Goal: Information Seeking & Learning: Learn about a topic

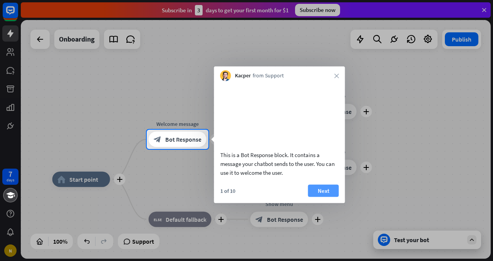
click at [323, 197] on button "Next" at bounding box center [323, 191] width 31 height 12
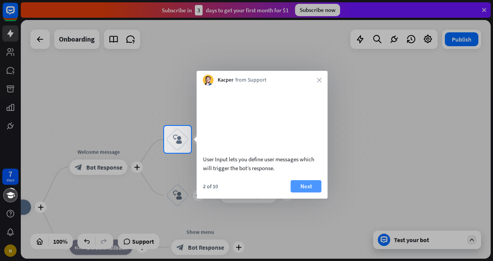
click at [308, 193] on button "Next" at bounding box center [306, 186] width 31 height 12
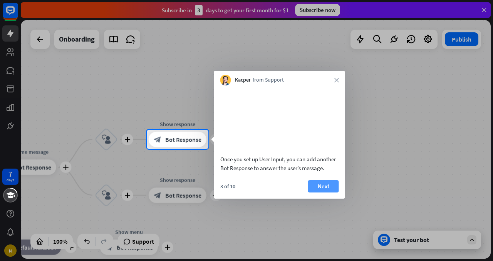
click at [332, 193] on button "Next" at bounding box center [323, 186] width 31 height 12
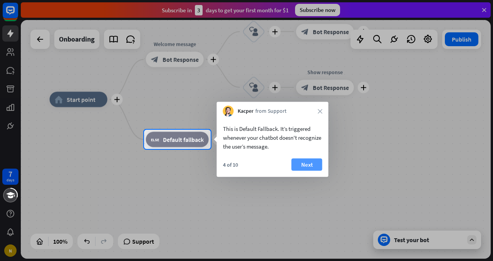
click at [307, 167] on button "Next" at bounding box center [307, 165] width 31 height 12
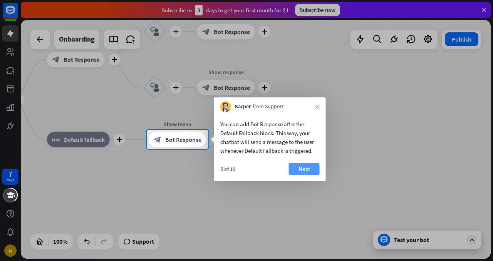
click at [311, 170] on button "Next" at bounding box center [304, 169] width 31 height 12
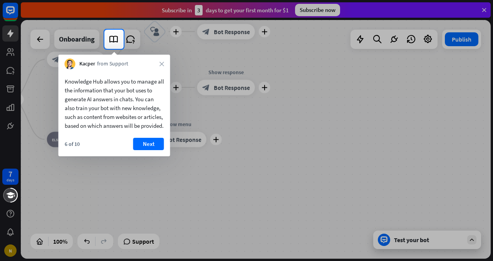
click at [150, 156] on div "6 of 10 Next" at bounding box center [115, 147] width 112 height 19
click at [150, 150] on button "Next" at bounding box center [148, 144] width 31 height 12
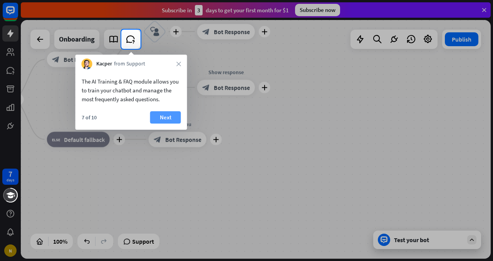
click at [165, 118] on button "Next" at bounding box center [165, 117] width 31 height 12
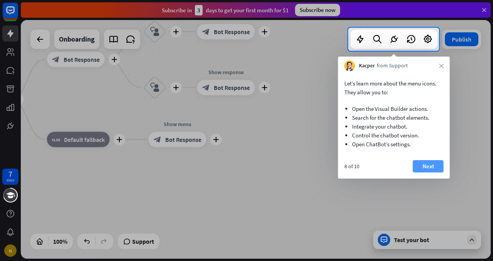
click at [425, 166] on button "Next" at bounding box center [428, 166] width 31 height 12
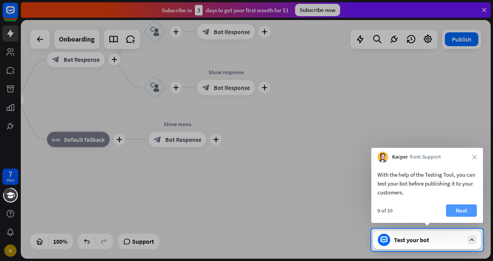
click at [461, 204] on div "With the help of the Testing Tool, you can test your bot before publishing it t…" at bounding box center [428, 193] width 112 height 61
click at [468, 242] on div at bounding box center [472, 240] width 9 height 9
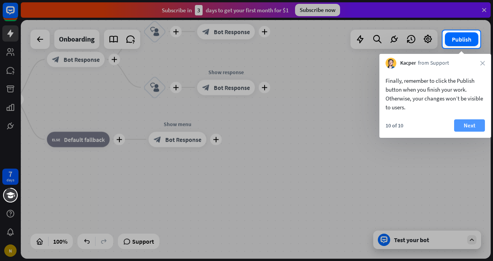
click at [467, 130] on button "Next" at bounding box center [469, 125] width 31 height 12
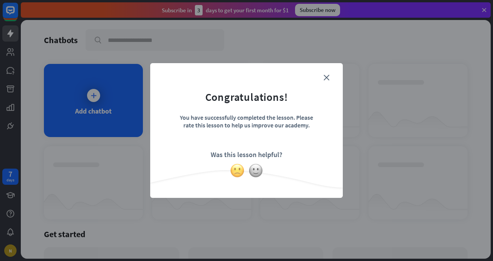
click at [236, 170] on img at bounding box center [237, 170] width 15 height 15
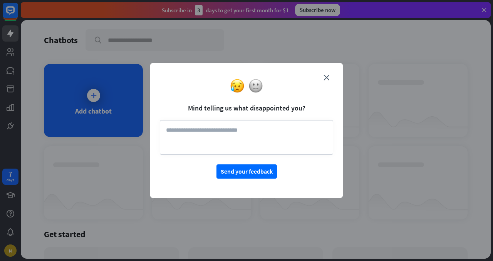
click at [211, 130] on textarea at bounding box center [246, 137] width 173 height 35
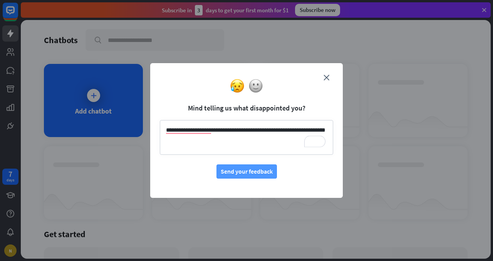
type textarea "**********"
click at [257, 172] on button "Send your feedback" at bounding box center [247, 172] width 61 height 14
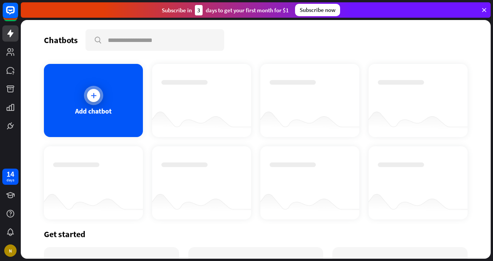
click at [98, 101] on div at bounding box center [93, 95] width 19 height 19
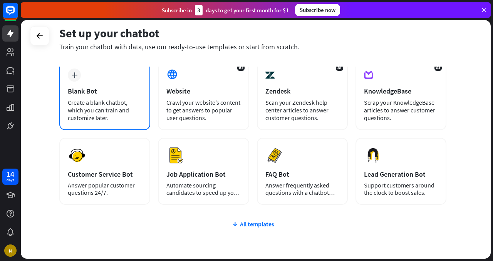
scroll to position [44, 0]
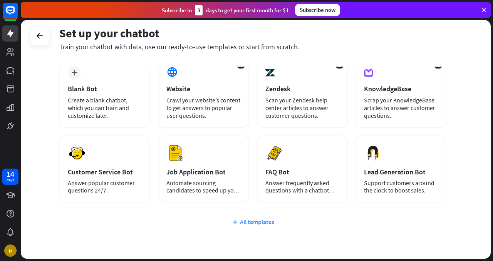
click at [248, 225] on div "All templates" at bounding box center [252, 222] width 387 height 8
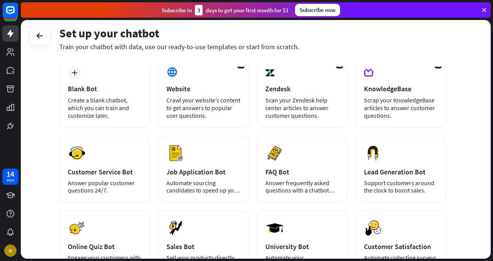
scroll to position [0, 0]
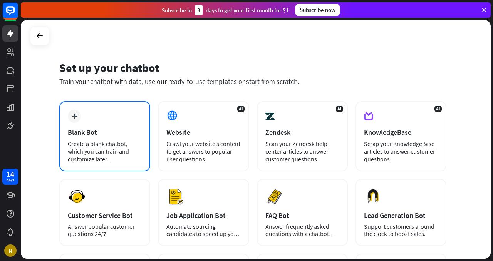
click at [102, 128] on div "Blank Bot" at bounding box center [105, 132] width 74 height 9
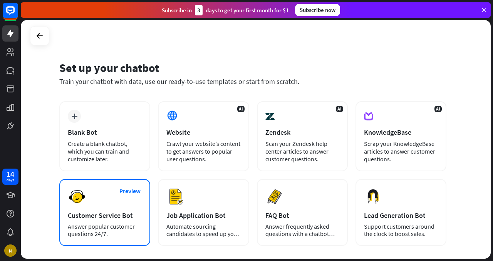
click at [98, 211] on div "Preview Customer Service Bot Answer popular customer questions 24/7." at bounding box center [104, 212] width 91 height 67
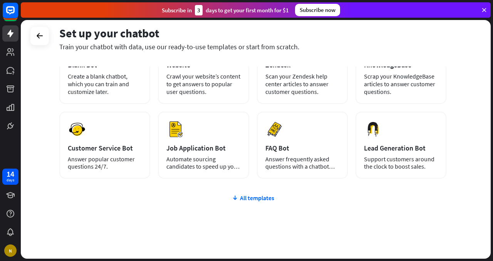
scroll to position [80, 0]
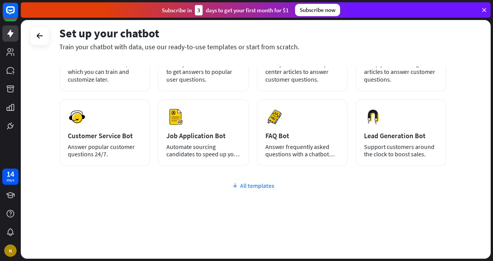
click at [271, 187] on div "All templates" at bounding box center [252, 186] width 387 height 8
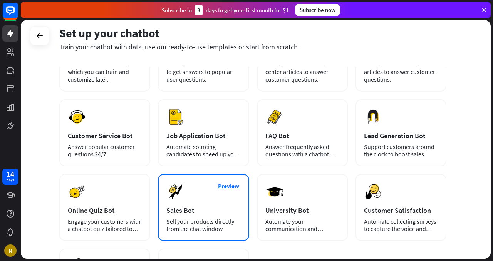
scroll to position [138, 0]
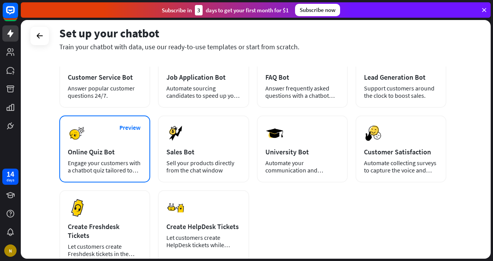
click at [130, 171] on div "Engage your customers with a chatbot quiz tailored to your needs." at bounding box center [105, 167] width 74 height 15
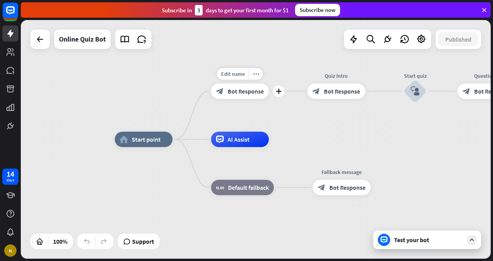
click at [236, 96] on div "block_bot_response Bot Response" at bounding box center [240, 91] width 58 height 15
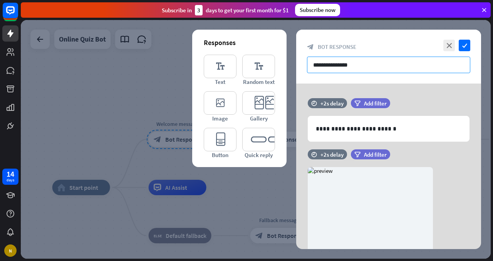
click at [374, 65] on input "**********" at bounding box center [388, 65] width 163 height 17
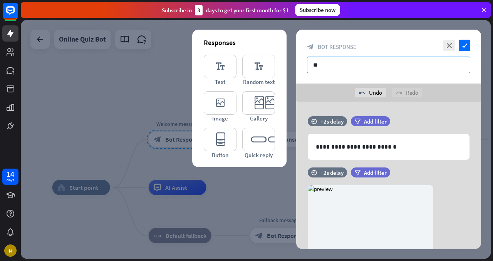
type input "*"
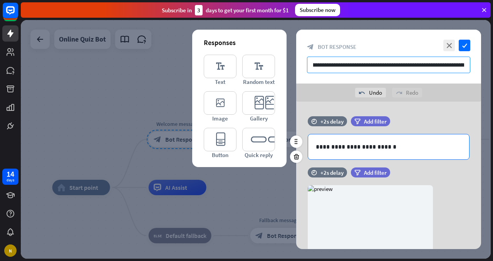
type input "**********"
click at [383, 150] on p "**********" at bounding box center [389, 147] width 146 height 10
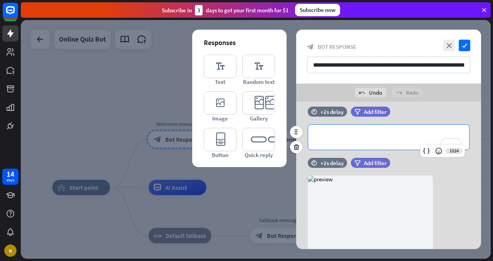
scroll to position [0, 0]
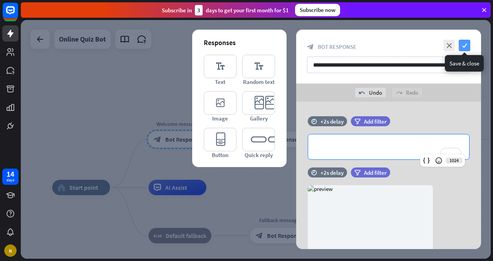
click at [464, 44] on icon "check" at bounding box center [465, 46] width 12 height 12
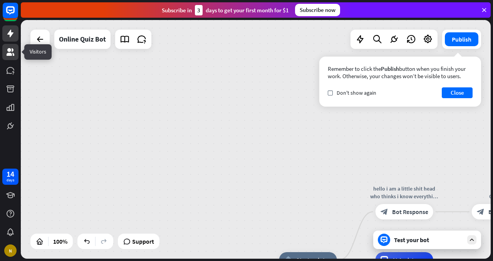
click at [10, 54] on icon at bounding box center [11, 52] width 8 height 8
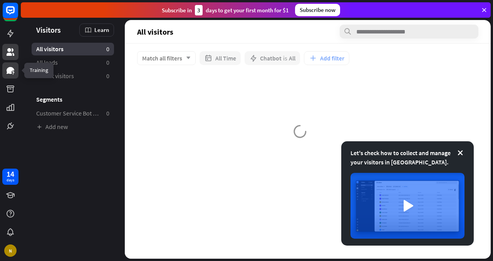
click at [12, 67] on icon at bounding box center [10, 70] width 9 height 9
